Goal: Information Seeking & Learning: Learn about a topic

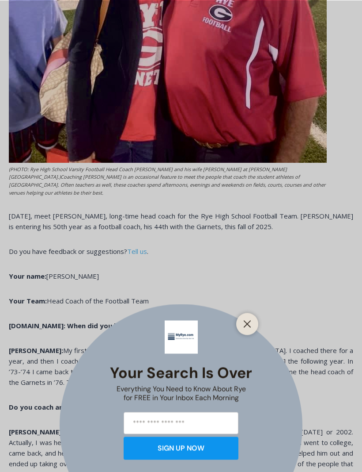
scroll to position [610, 0]
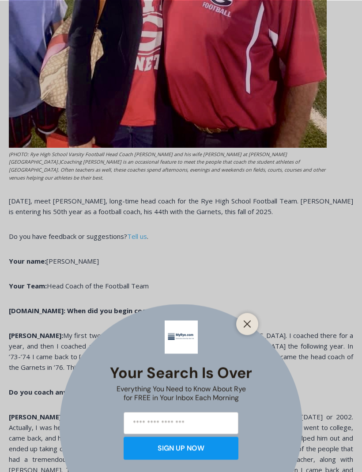
click at [253, 330] on button "Close" at bounding box center [247, 323] width 12 height 12
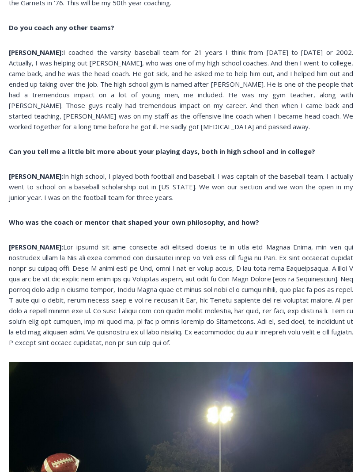
scroll to position [974, 0]
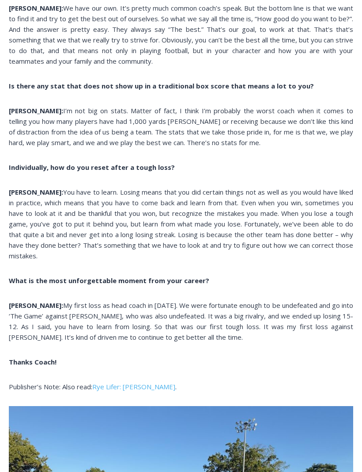
scroll to position [2289, 0]
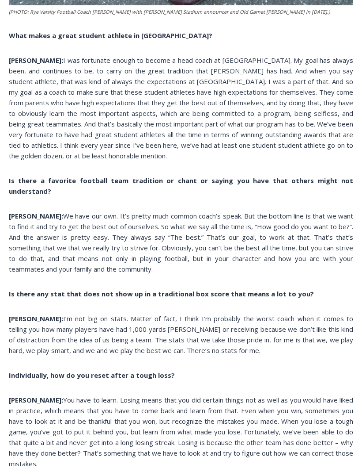
scroll to position [2081, 0]
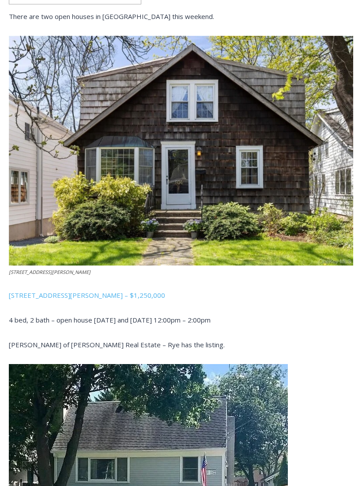
scroll to position [418, 0]
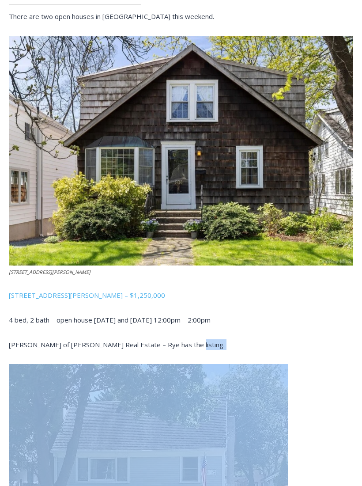
click at [141, 430] on div "Our Open House coverage could be underwritten by YOU! (click for more info) ple…" at bounding box center [181, 290] width 345 height 750
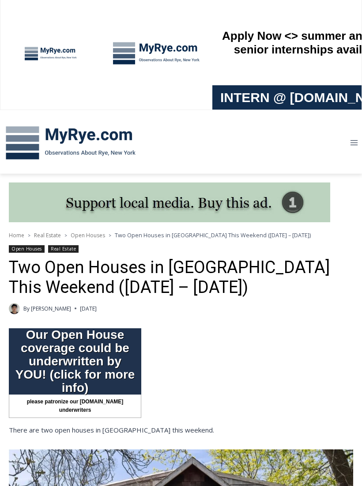
scroll to position [0, 0]
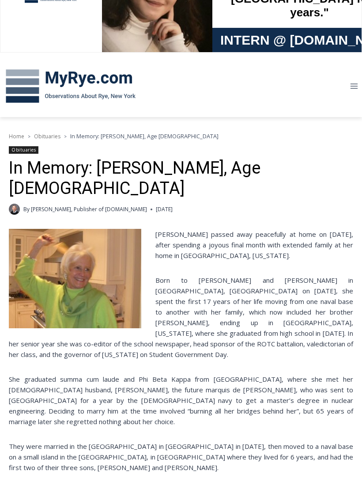
scroll to position [61, 0]
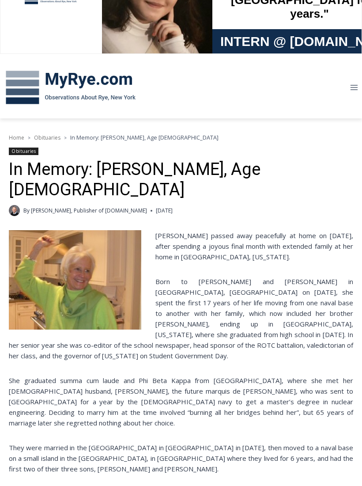
click at [111, 279] on img at bounding box center [75, 279] width 133 height 99
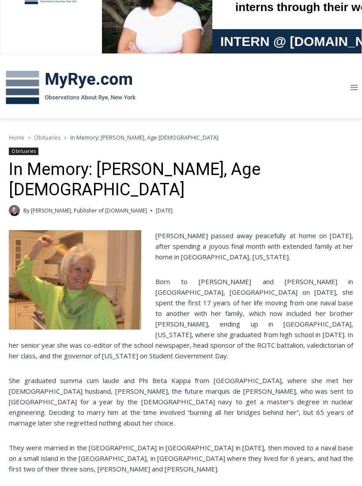
click at [87, 261] on img at bounding box center [75, 279] width 133 height 99
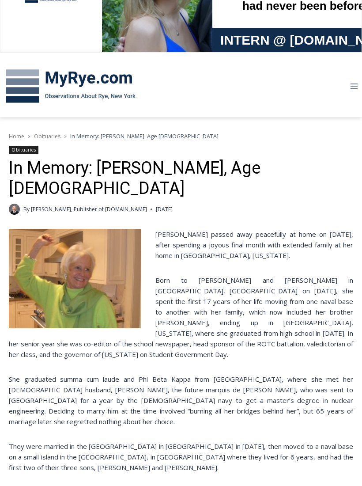
scroll to position [60, 0]
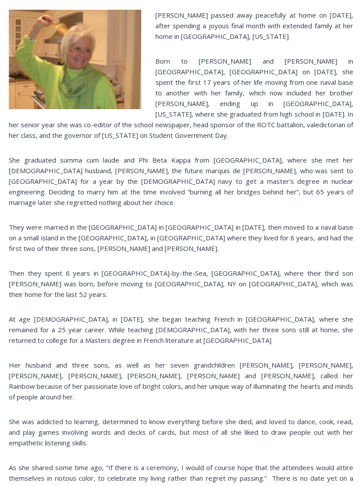
scroll to position [0, 0]
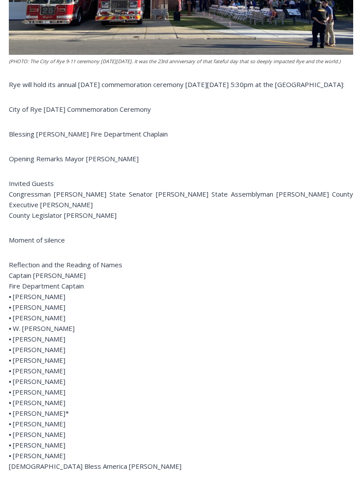
scroll to position [474, 0]
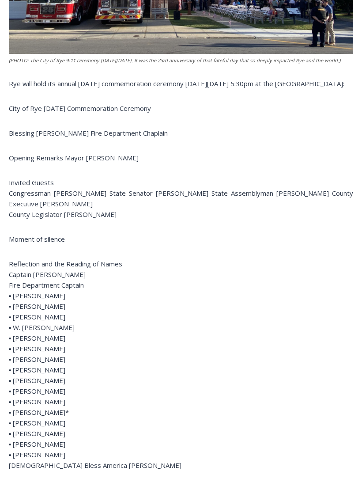
click at [286, 435] on p "Reflection and the Reading of Names Captain [PERSON_NAME] Fire Department Capta…" at bounding box center [181, 365] width 345 height 212
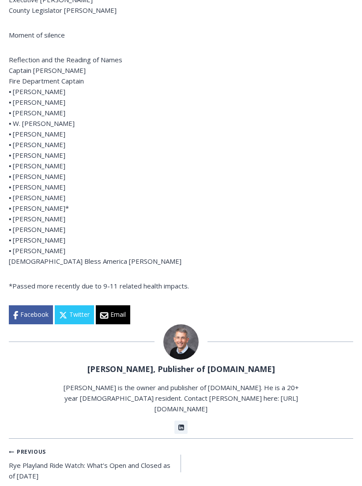
scroll to position [690, 0]
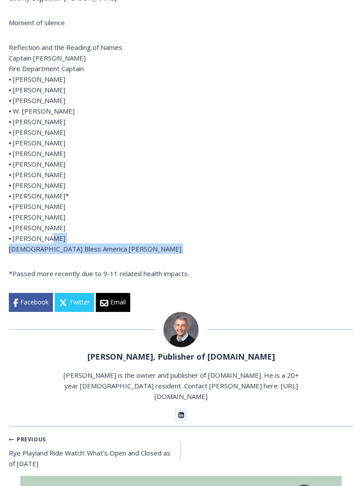
click at [346, 402] on div "Jay Sears, Publisher of MyRye.com Jay Sears is the owner and publisher of MyRye…" at bounding box center [181, 368] width 345 height 110
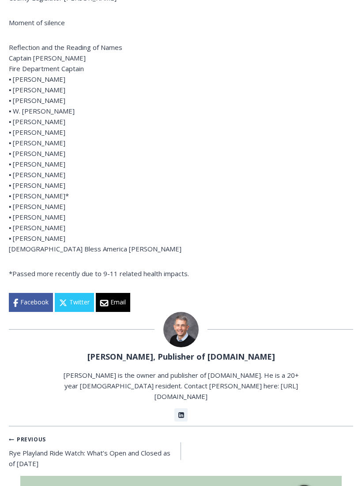
click at [288, 169] on p "Reflection and the Reading of Names Captain Clyde Pitts Fire Department Captain…" at bounding box center [181, 148] width 345 height 212
